Goal: Task Accomplishment & Management: Manage account settings

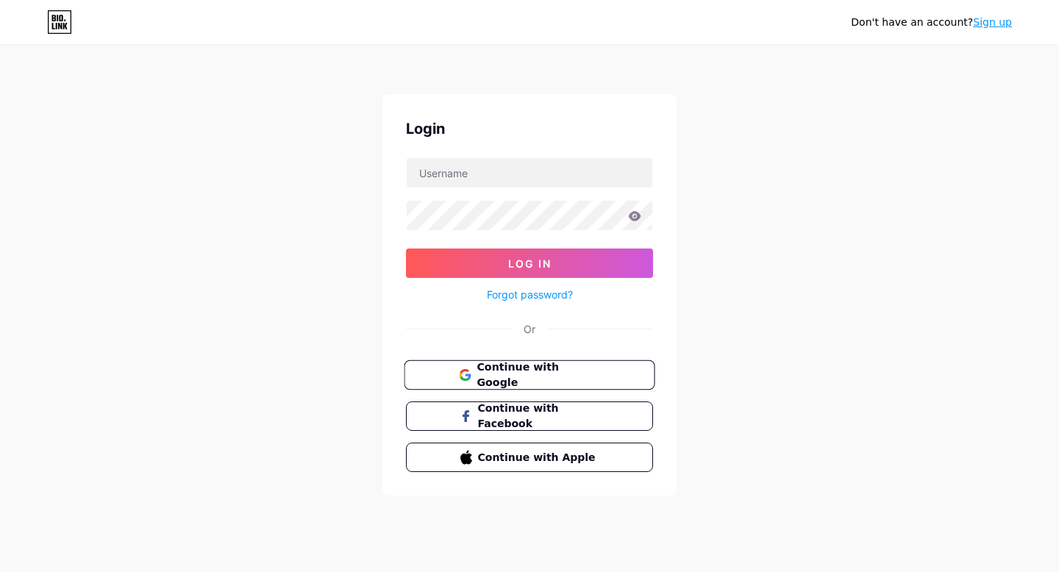
click at [471, 382] on button "Continue with Google" at bounding box center [529, 375] width 251 height 30
